Goal: Transaction & Acquisition: Book appointment/travel/reservation

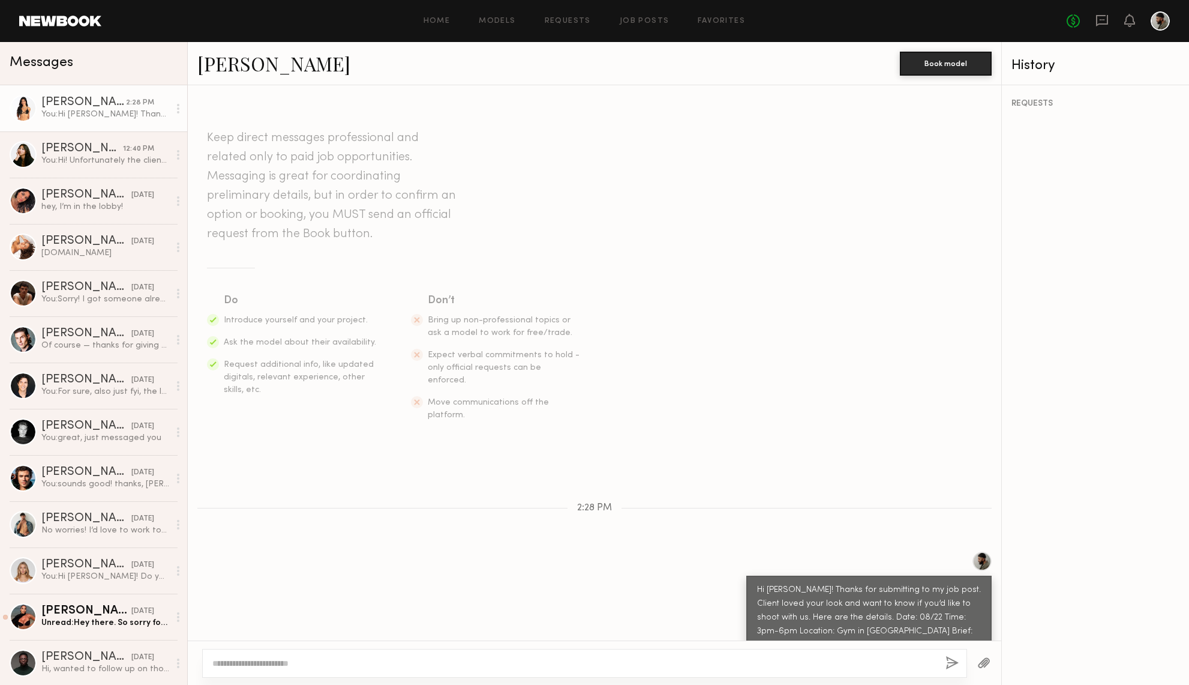
scroll to position [26, 0]
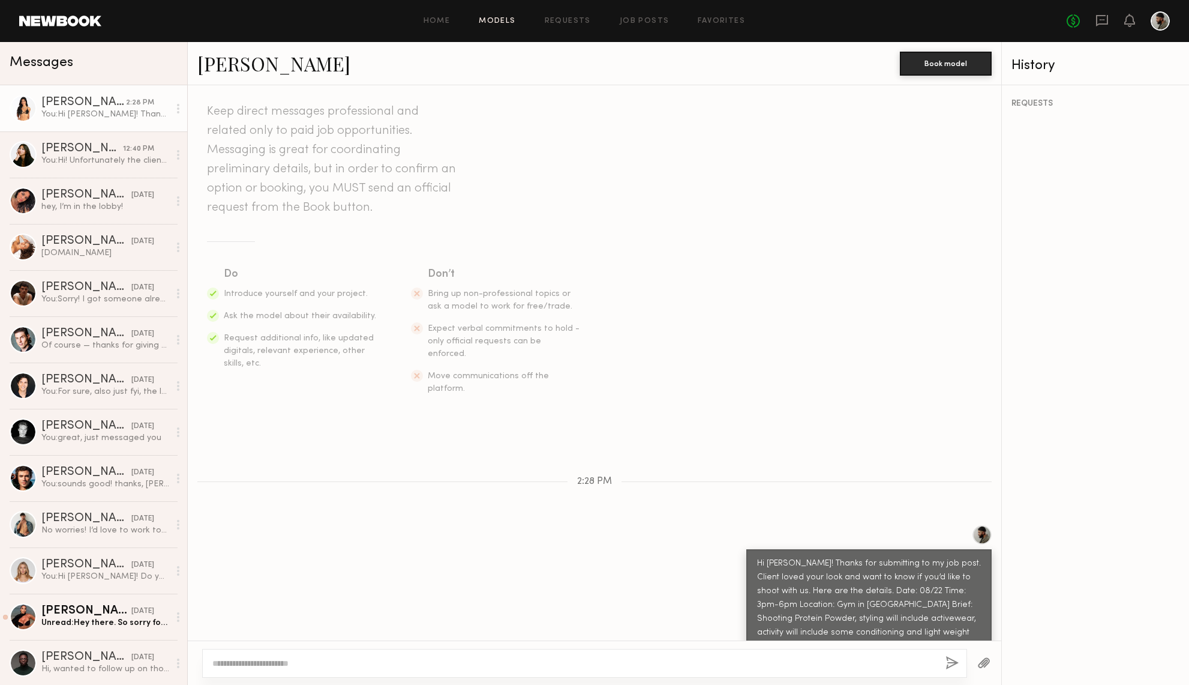
click at [505, 18] on link "Models" at bounding box center [497, 21] width 37 height 8
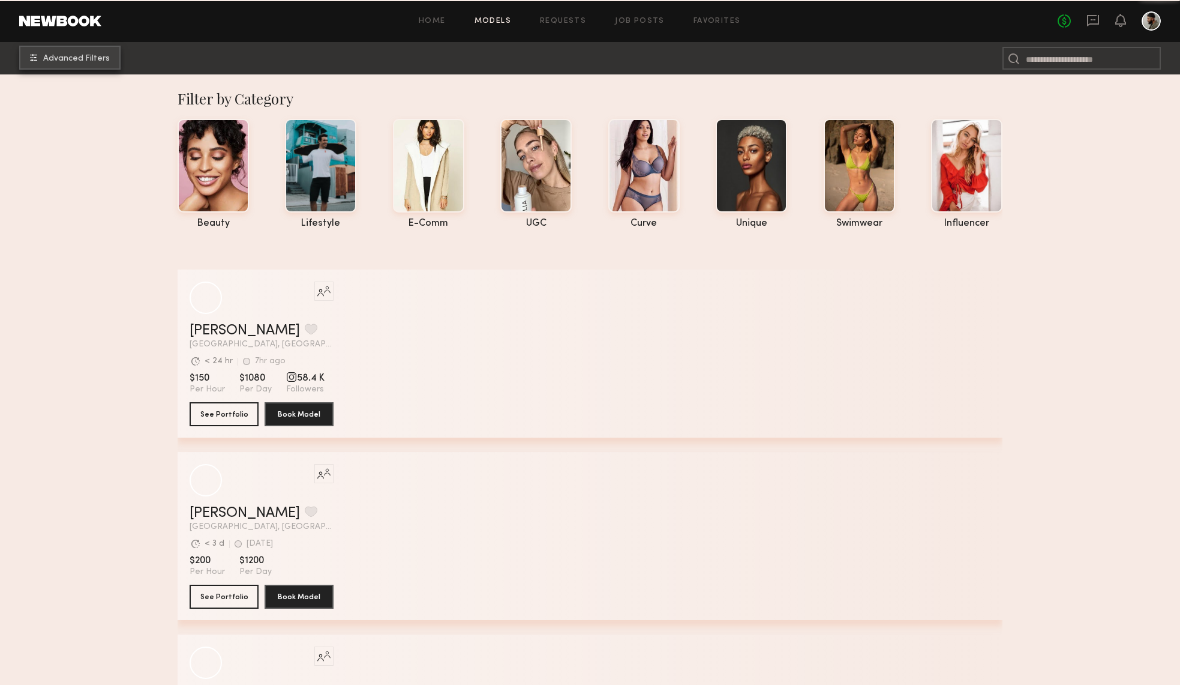
click at [68, 63] on button "Advanced Filters" at bounding box center [69, 58] width 101 height 24
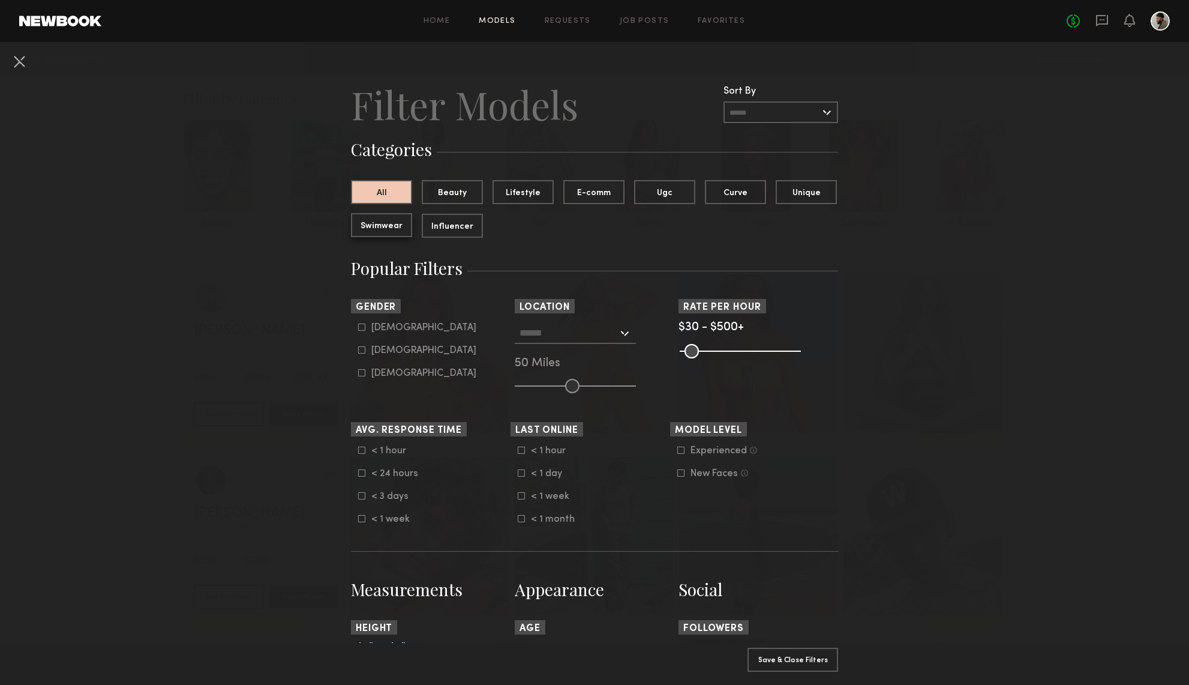
click at [389, 230] on button "Swimwear" at bounding box center [381, 225] width 61 height 24
click at [811, 183] on button "Unique" at bounding box center [806, 191] width 61 height 24
click at [386, 227] on button "Swimwear" at bounding box center [381, 225] width 61 height 24
click at [379, 352] on div "[DEMOGRAPHIC_DATA]" at bounding box center [423, 350] width 105 height 7
type input "**"
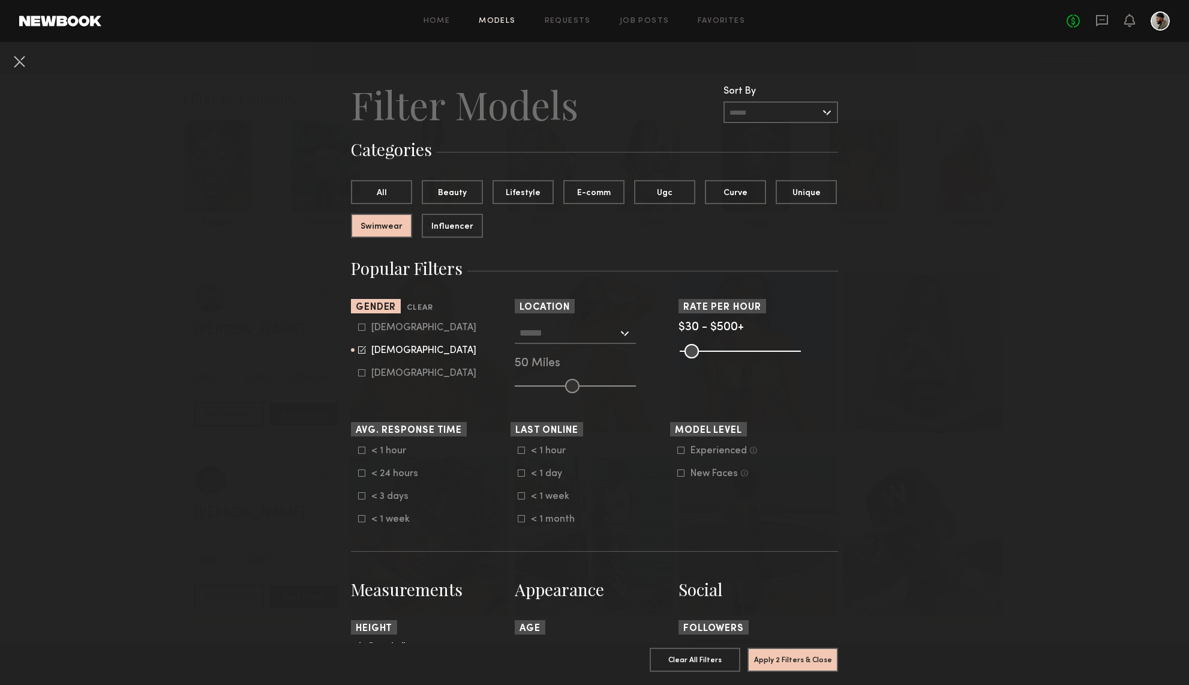
click at [578, 331] on input "text" at bounding box center [569, 332] width 98 height 20
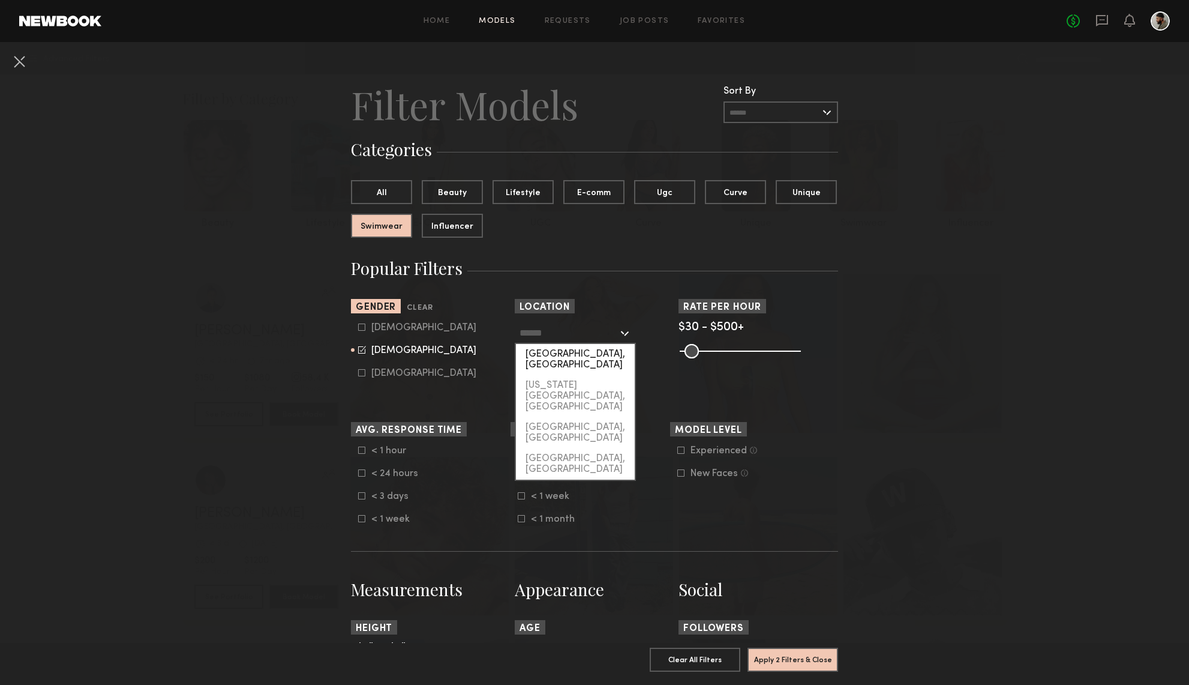
click at [580, 355] on div "[GEOGRAPHIC_DATA], [GEOGRAPHIC_DATA]" at bounding box center [575, 359] width 119 height 31
type input "**********"
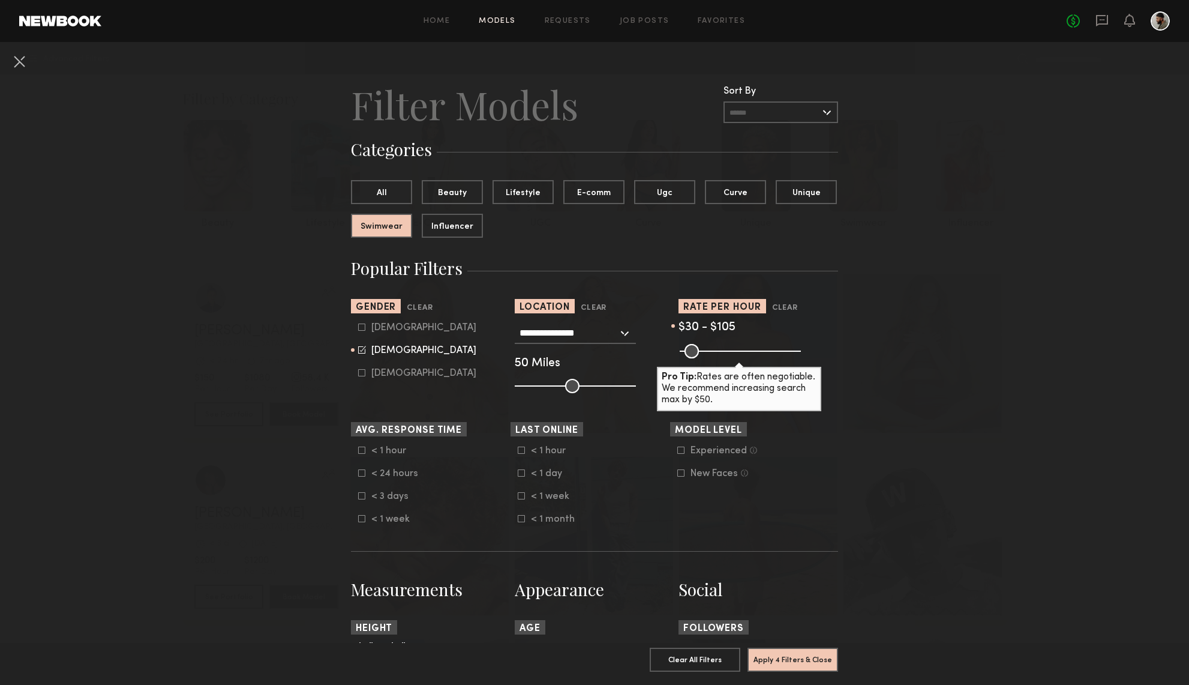
drag, startPoint x: 776, startPoint y: 350, endPoint x: 706, endPoint y: 365, distance: 72.4
type input "***"
click at [700, 366] on section "Rate per Hour Clear $30 - $105 Pro Tip: Rates are often negotiable. We recommen…" at bounding box center [759, 346] width 160 height 94
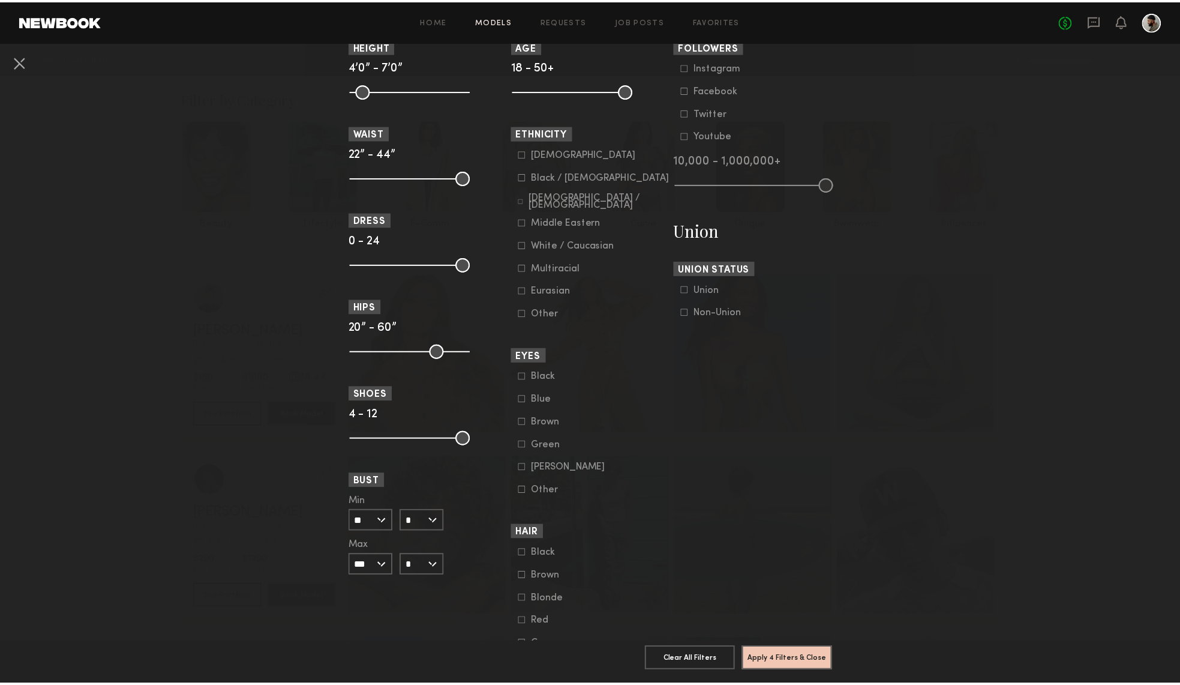
scroll to position [592, 0]
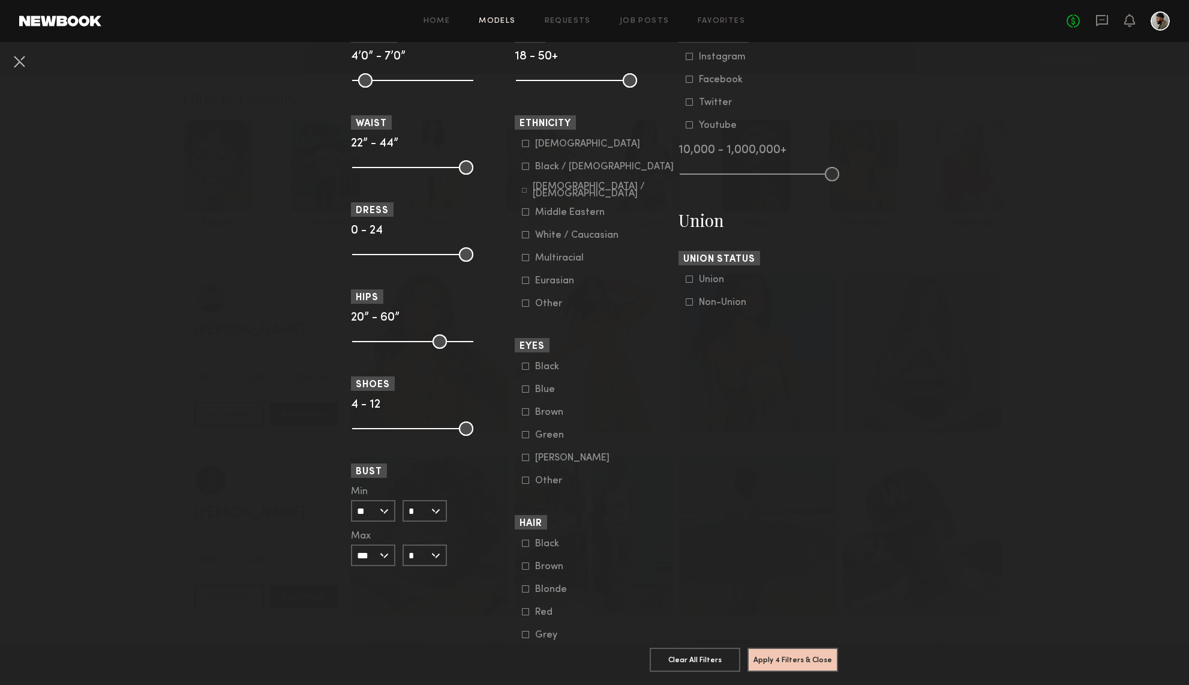
click at [813, 652] on button "Apply 4 Filters & Close" at bounding box center [793, 659] width 91 height 24
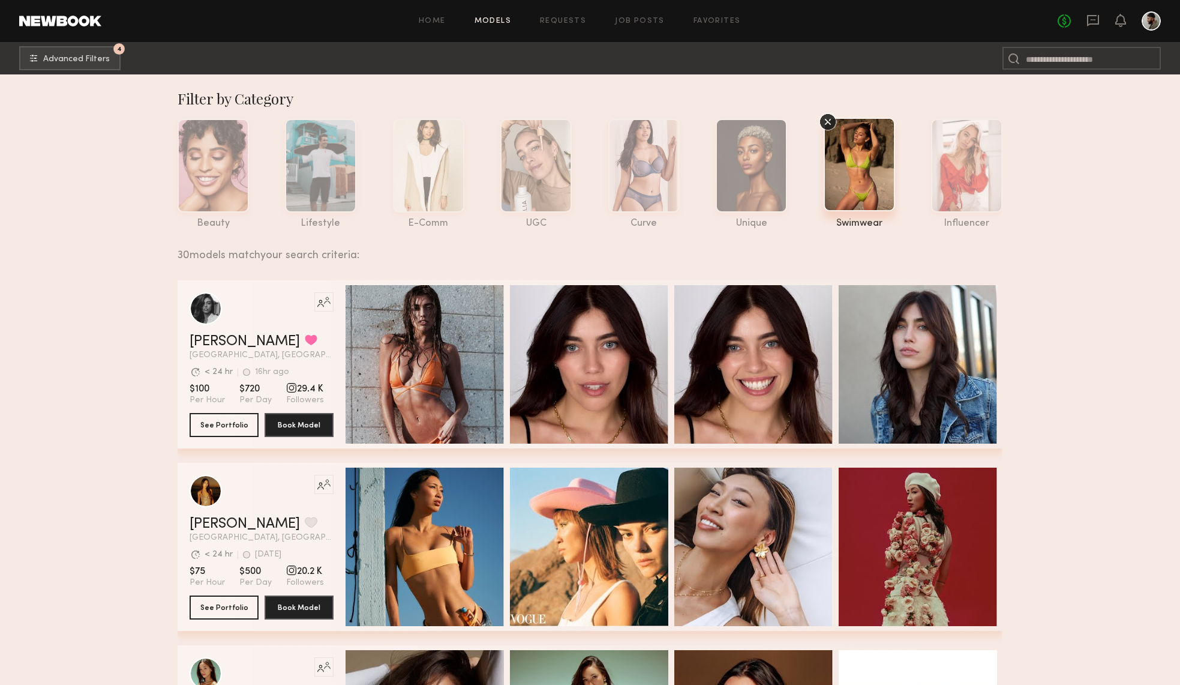
drag, startPoint x: 1178, startPoint y: 157, endPoint x: 1172, endPoint y: 166, distance: 11.2
click at [75, 51] on button "4 Advanced Filters" at bounding box center [69, 58] width 101 height 24
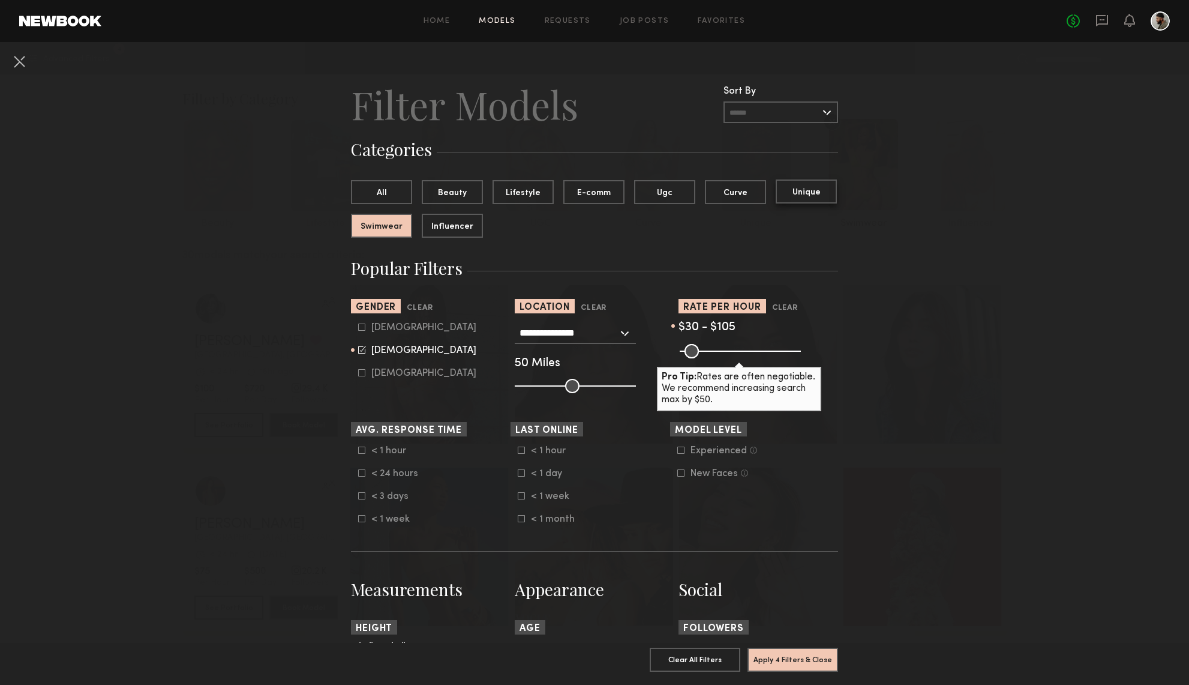
click at [802, 188] on button "Unique" at bounding box center [806, 191] width 61 height 24
click at [824, 647] on button "Apply 4 Filters & Close" at bounding box center [793, 659] width 91 height 24
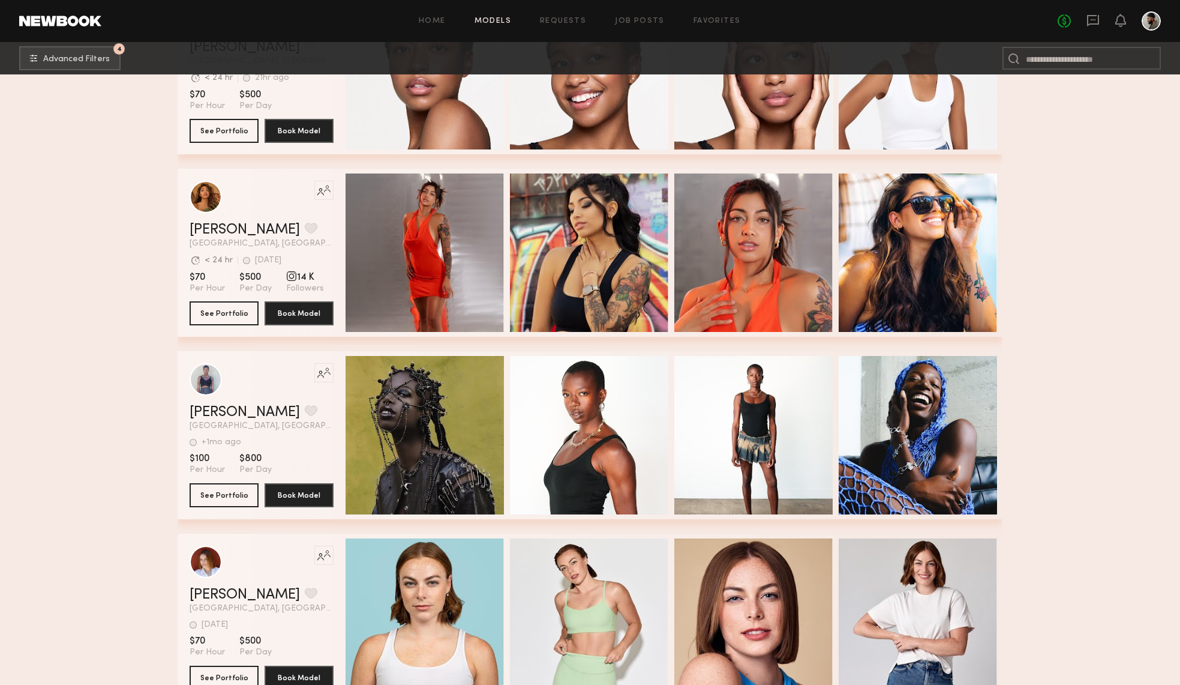
scroll to position [3050, 0]
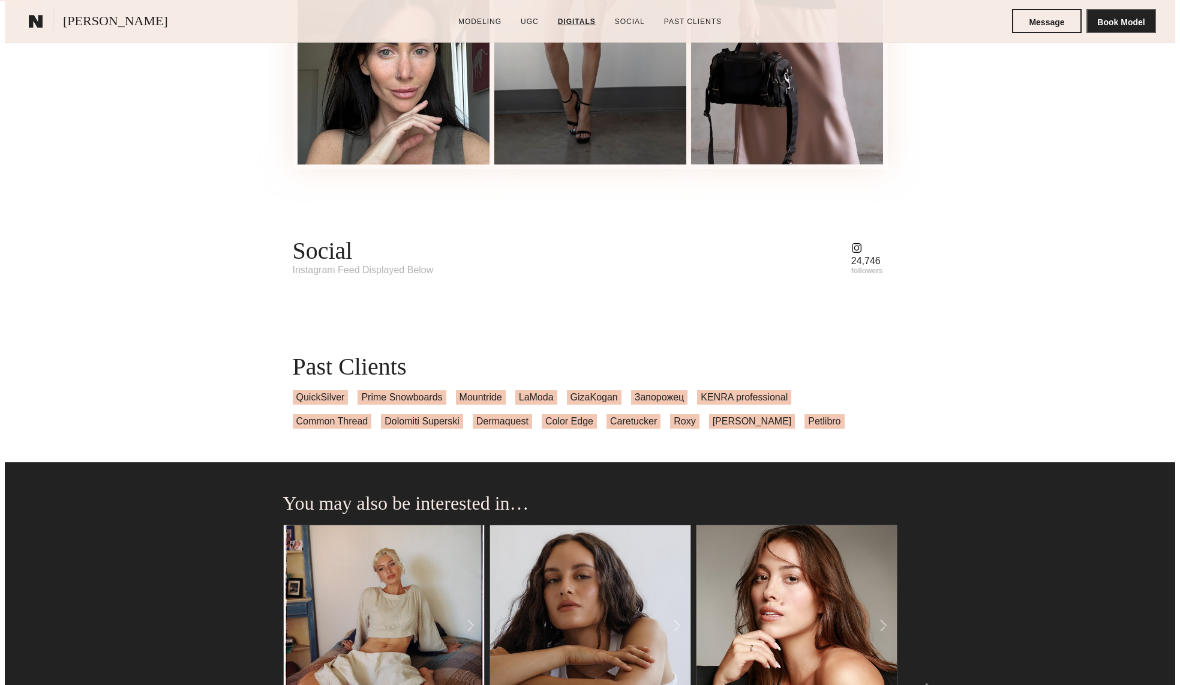
scroll to position [2038, 0]
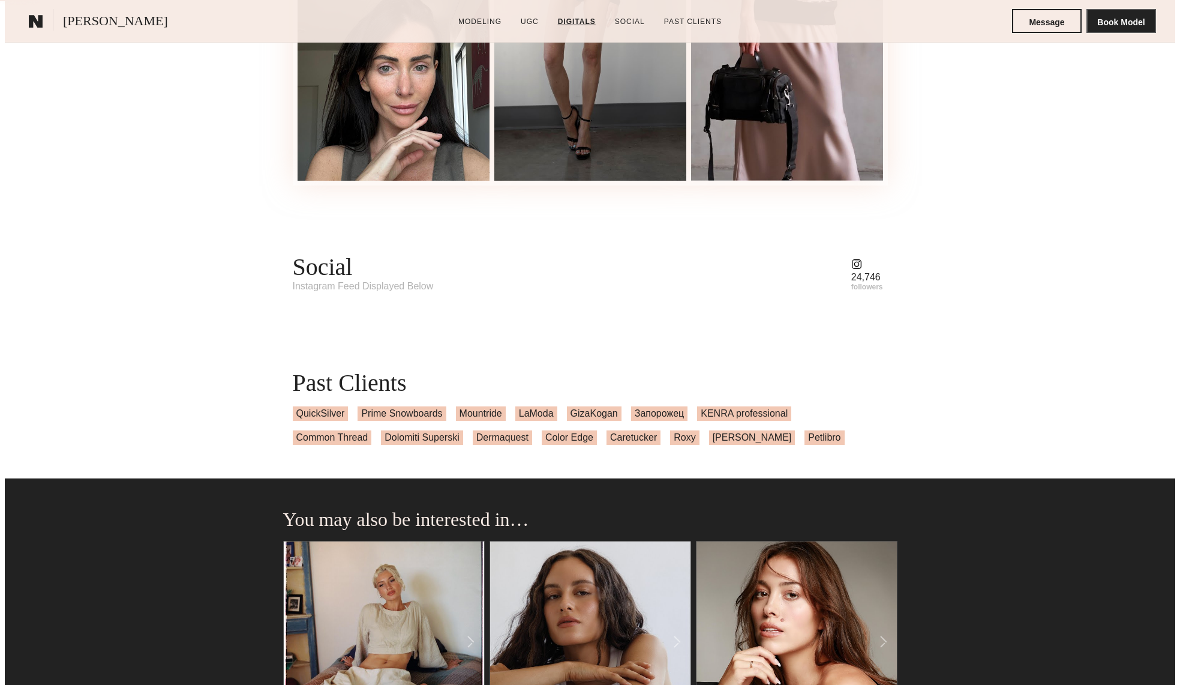
click at [866, 280] on div "24,746" at bounding box center [867, 277] width 32 height 9
click at [859, 269] on common-icon at bounding box center [867, 264] width 32 height 11
click at [861, 269] on common-icon at bounding box center [867, 264] width 32 height 11
drag, startPoint x: 859, startPoint y: 269, endPoint x: 849, endPoint y: 291, distance: 24.4
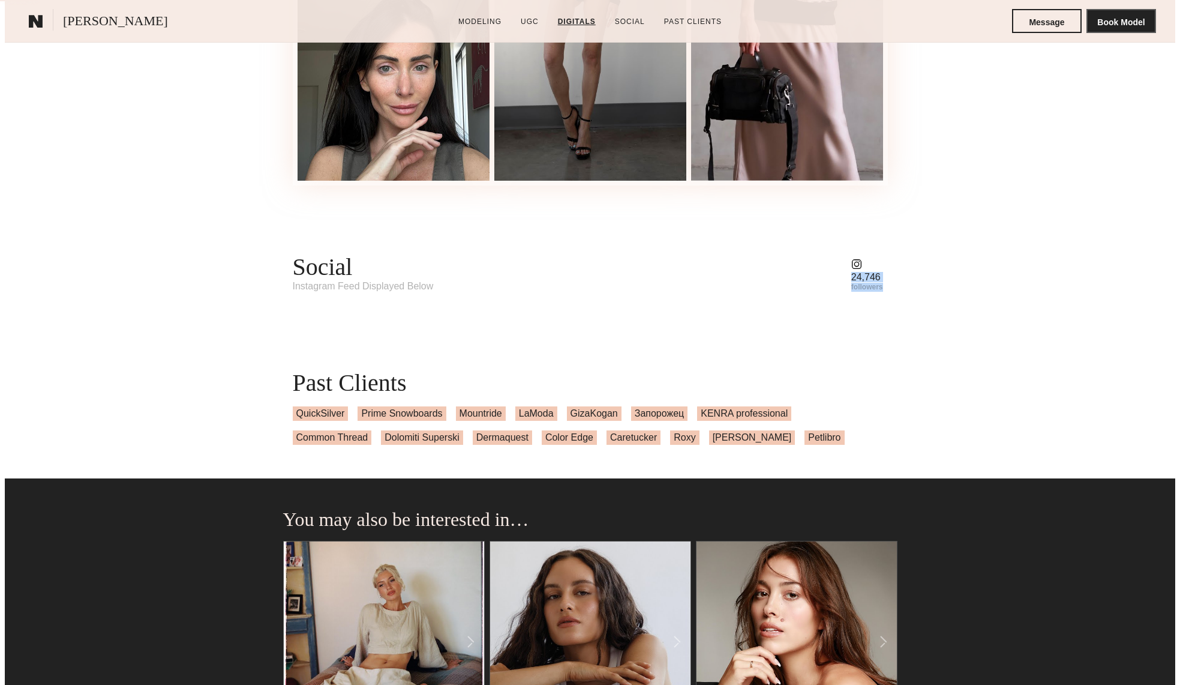
click at [848, 288] on div "Social Instagram Feed Displayed Below 24,746 followers" at bounding box center [590, 272] width 595 height 39
click at [896, 329] on nb-model-profile-social "Social Instagram Feed Displayed Below 24,746 followers" at bounding box center [590, 277] width 614 height 116
click at [881, 355] on div "Past Clients QuickSilver Prime Snowboards Mountride LaModa GizaKogan Запорожец …" at bounding box center [590, 406] width 614 height 143
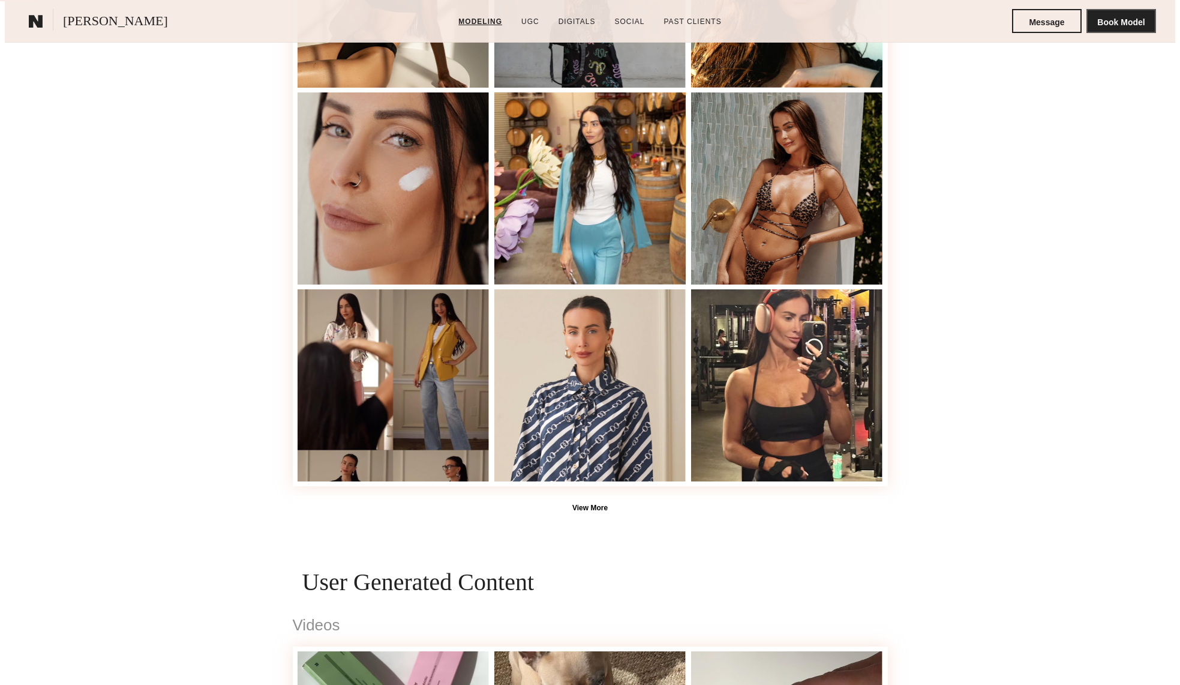
scroll to position [646, 0]
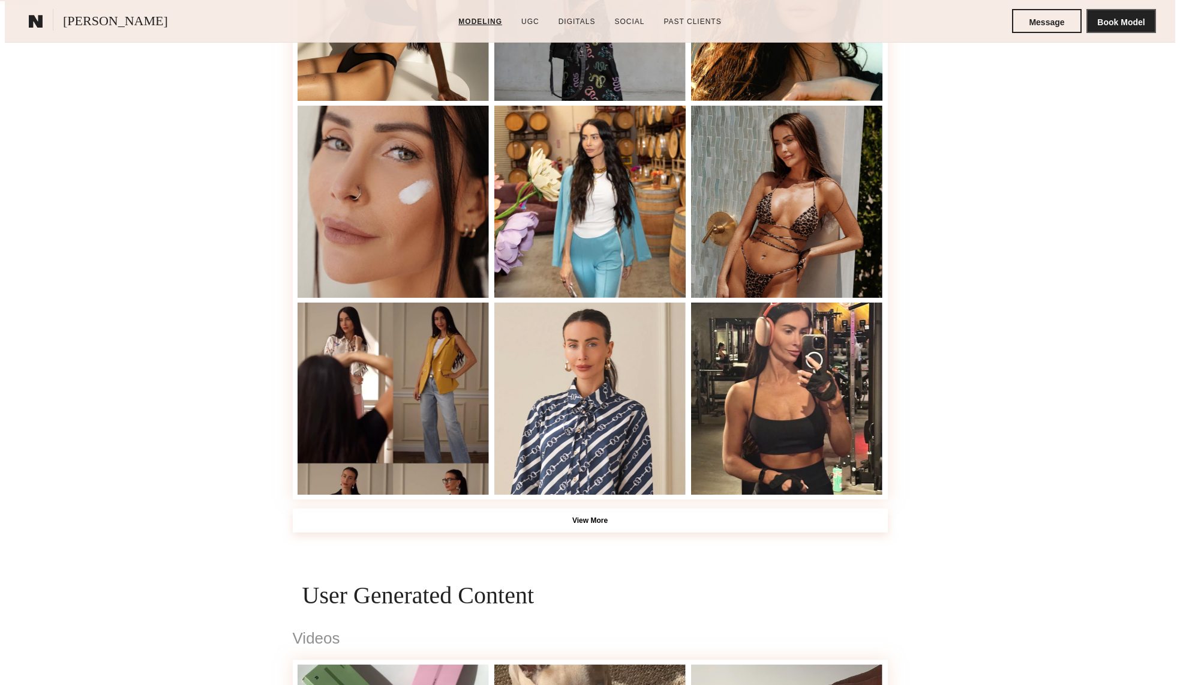
click at [673, 526] on button "View More" at bounding box center [590, 520] width 595 height 24
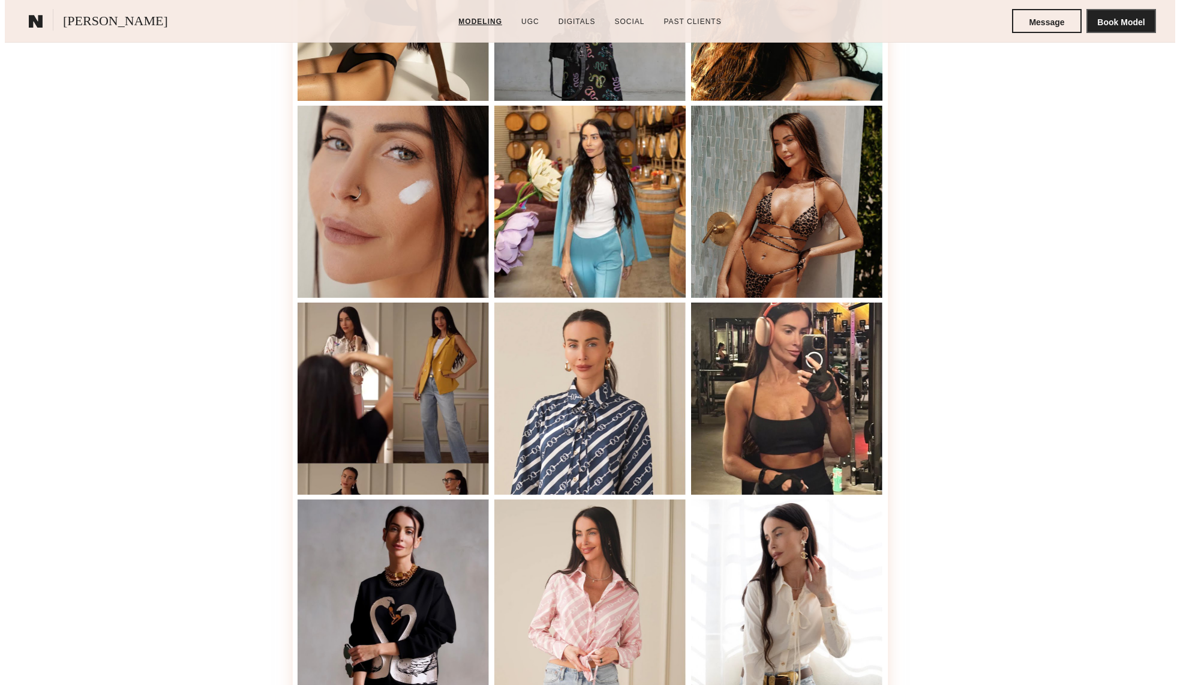
drag, startPoint x: 1178, startPoint y: 226, endPoint x: 1175, endPoint y: 245, distance: 18.8
click at [1175, 289] on div "Modeling Portfolio" at bounding box center [590, 478] width 1170 height 1684
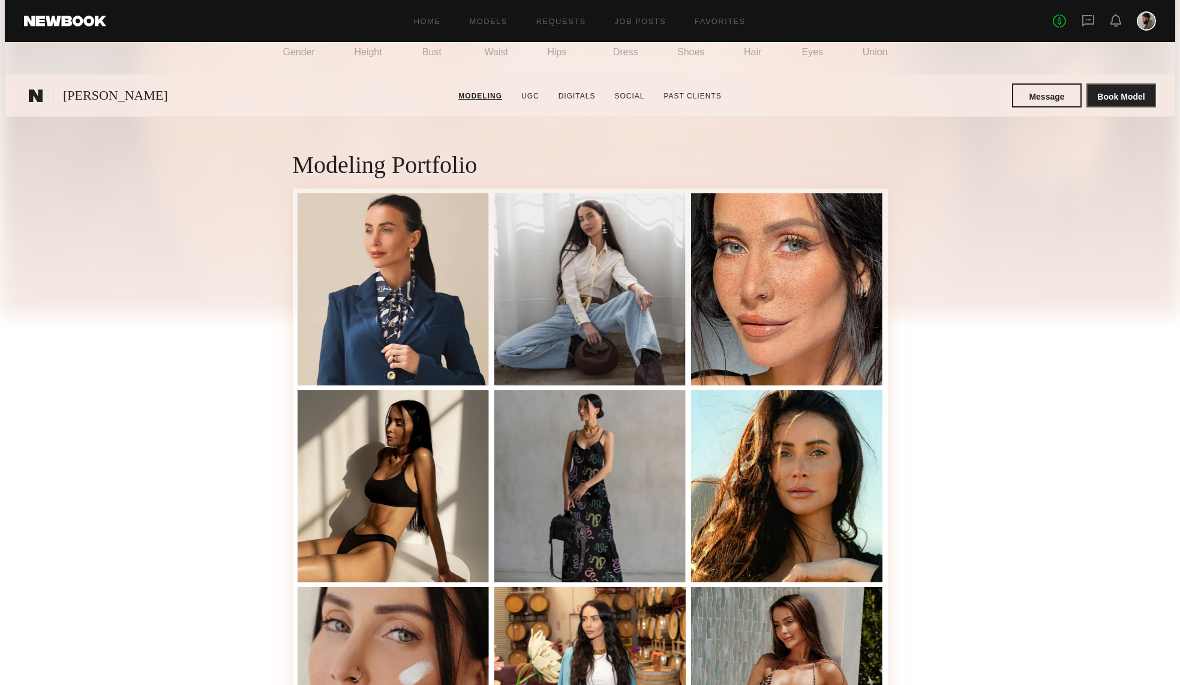
scroll to position [0, 0]
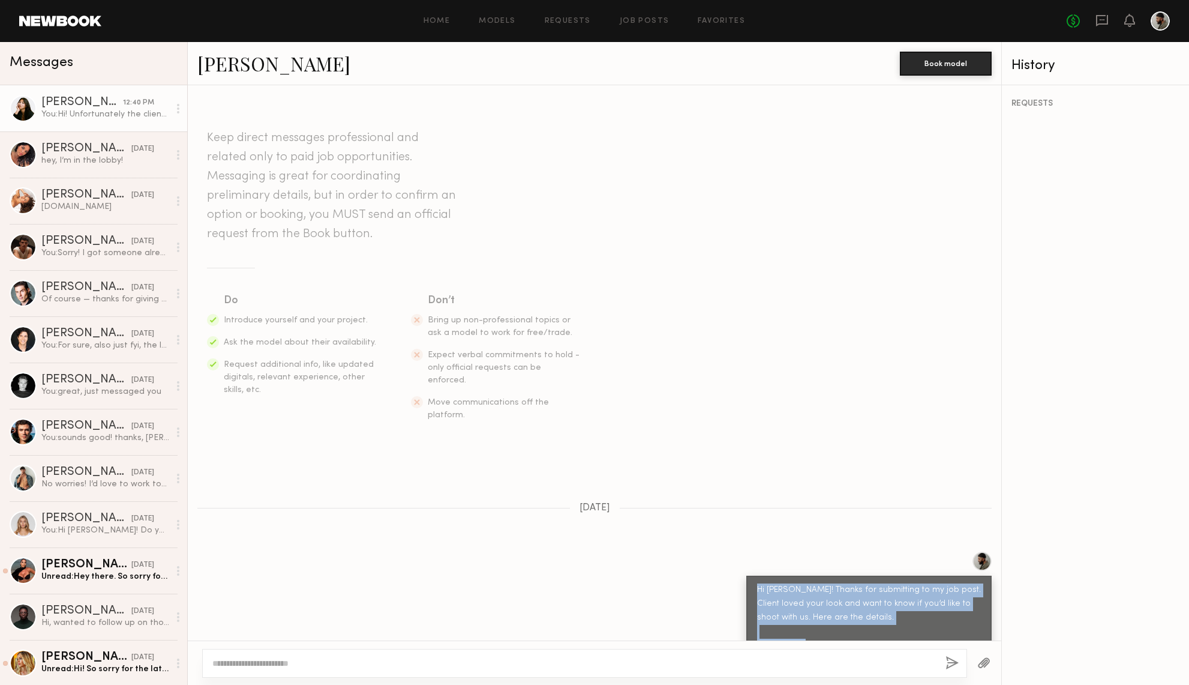
scroll to position [367, 0]
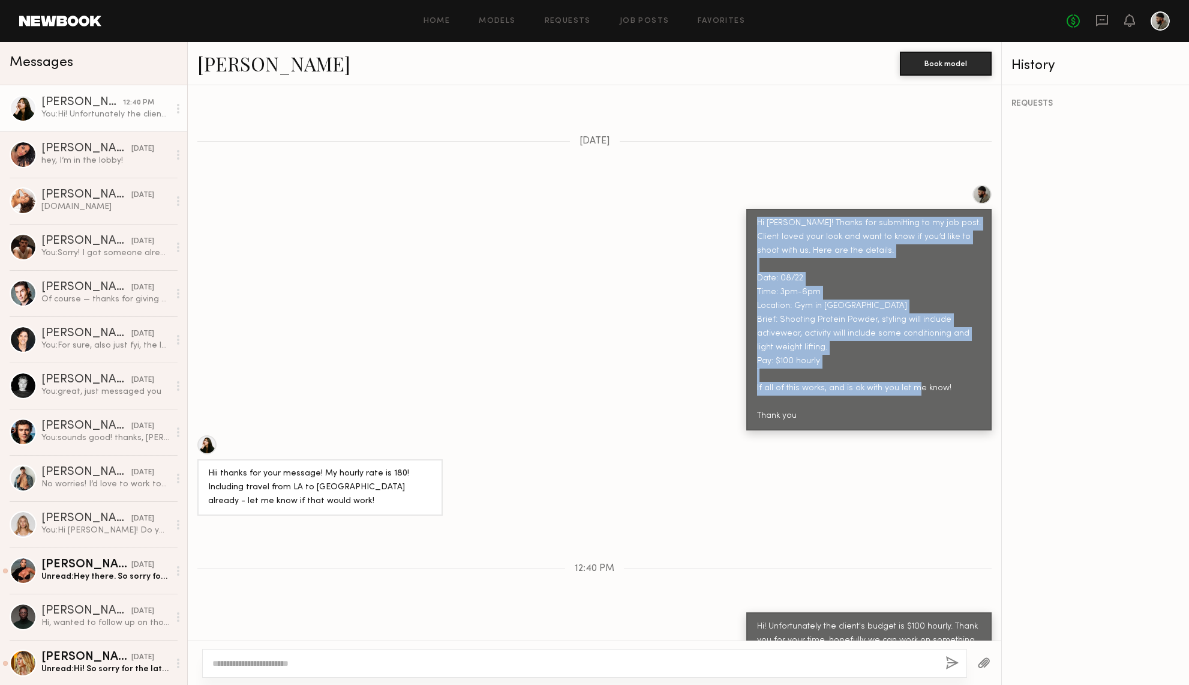
click at [126, 116] on div "You: Hi! Unfortunately the client's budget is $100 hourly. Thank you for your t…" at bounding box center [105, 114] width 128 height 11
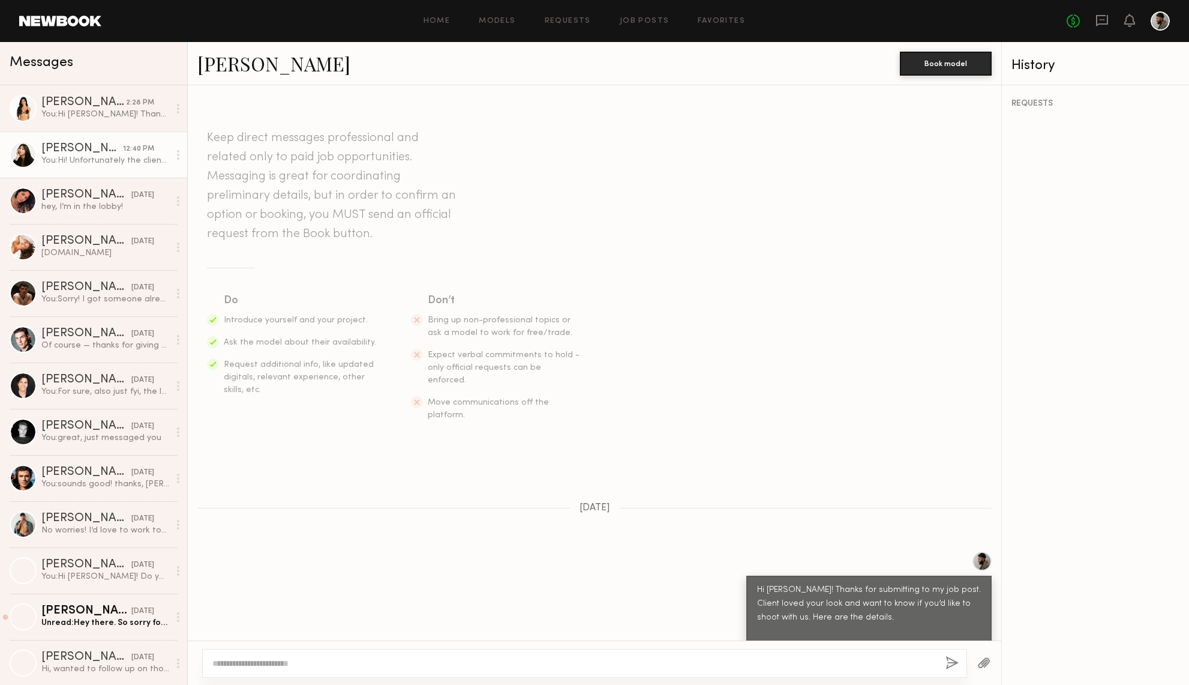
scroll to position [367, 0]
